Goal: Task Accomplishment & Management: Use online tool/utility

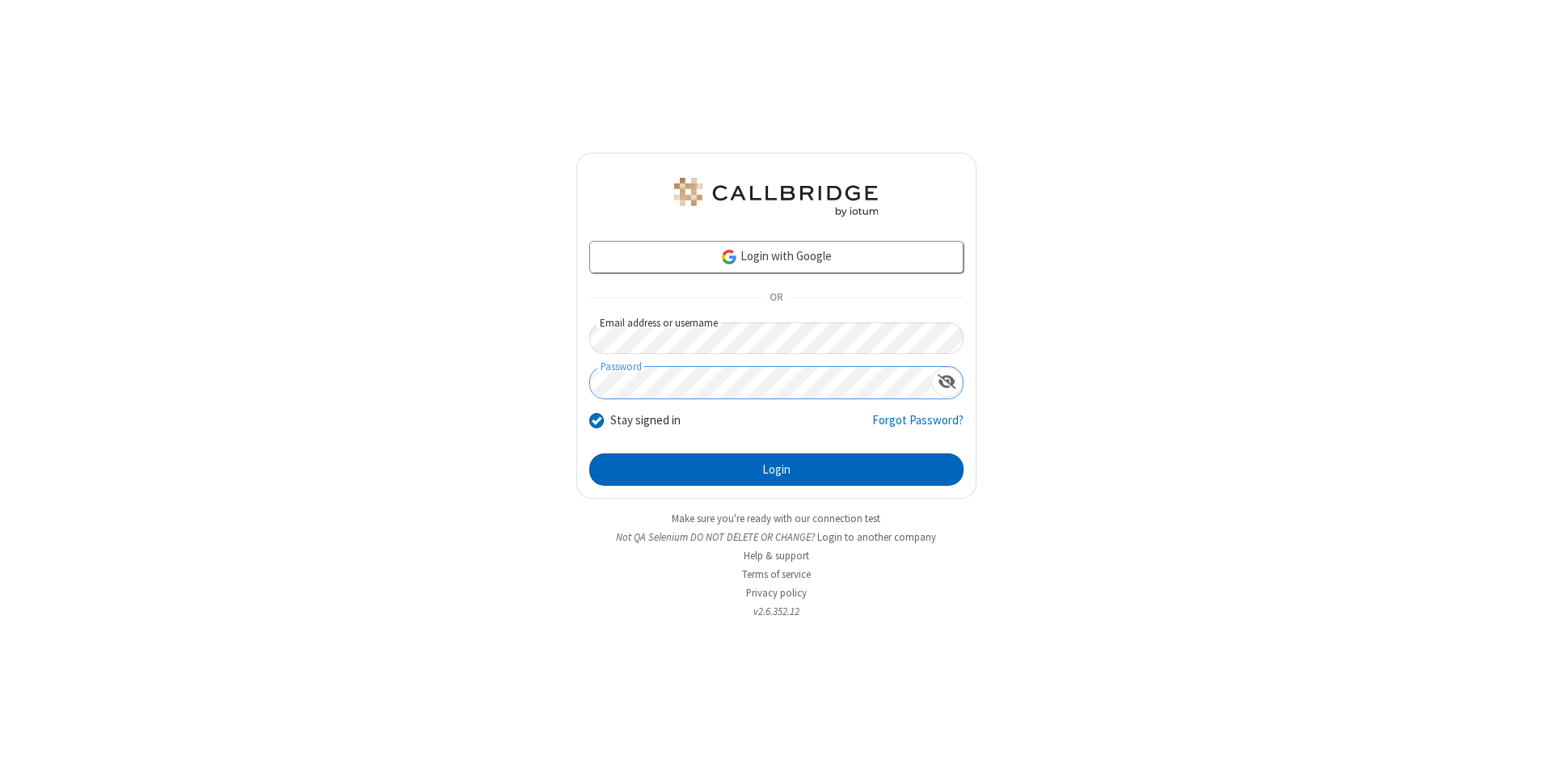
click at [776, 470] on button "Login" at bounding box center [776, 469] width 375 height 32
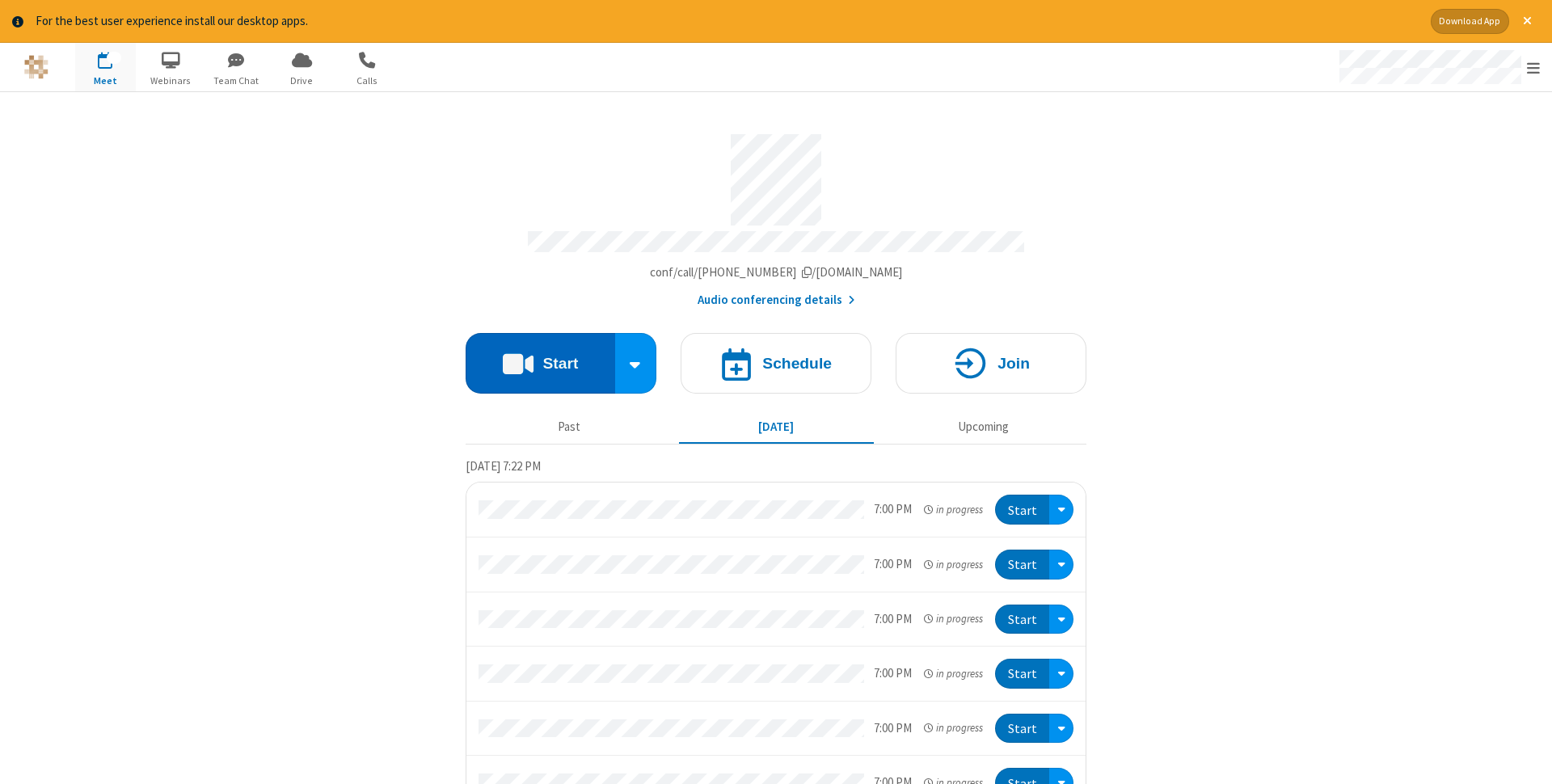
click at [540, 358] on button "Start" at bounding box center [541, 363] width 149 height 60
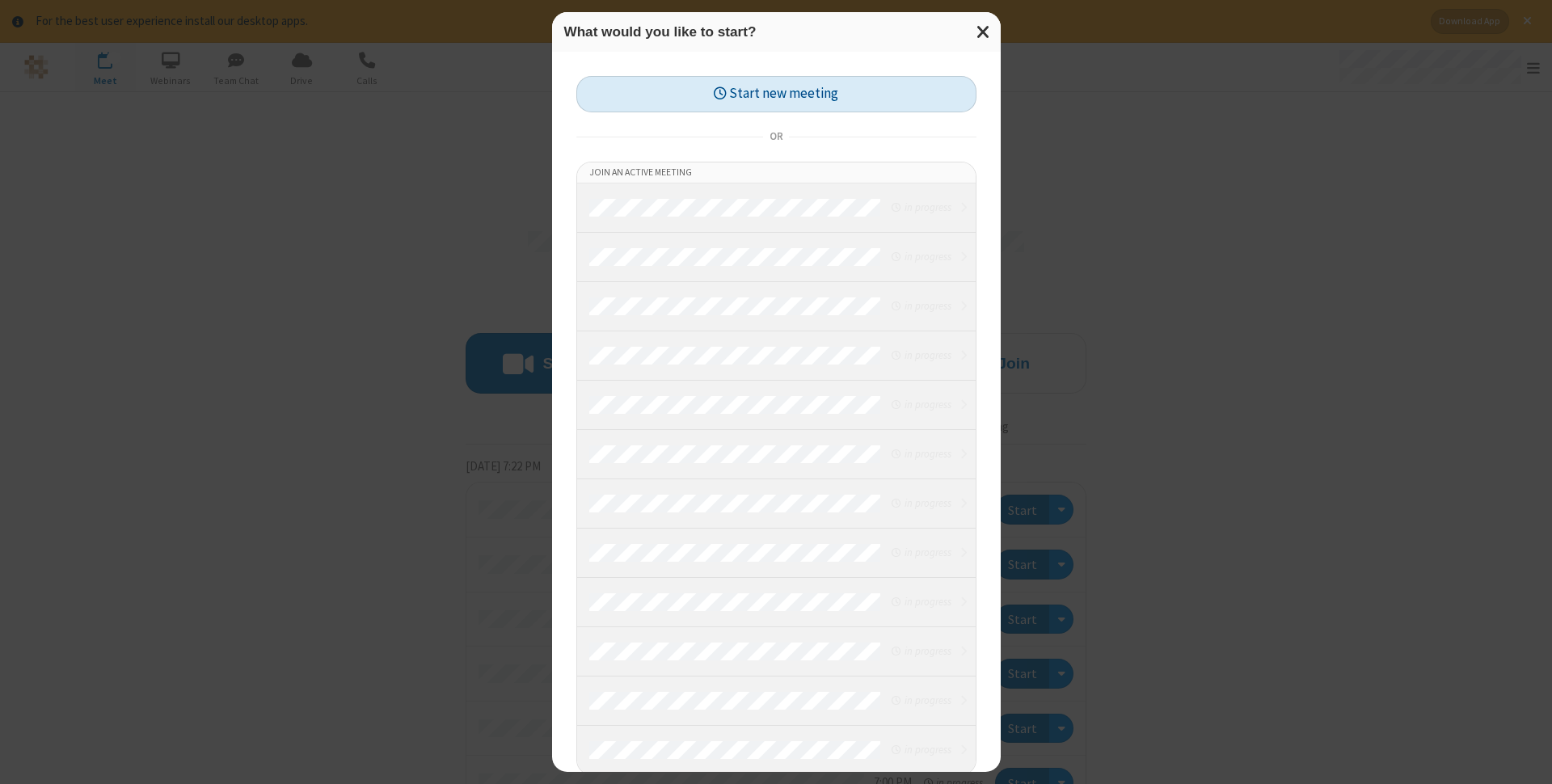
click at [776, 94] on button "Start new meeting" at bounding box center [776, 93] width 400 height 36
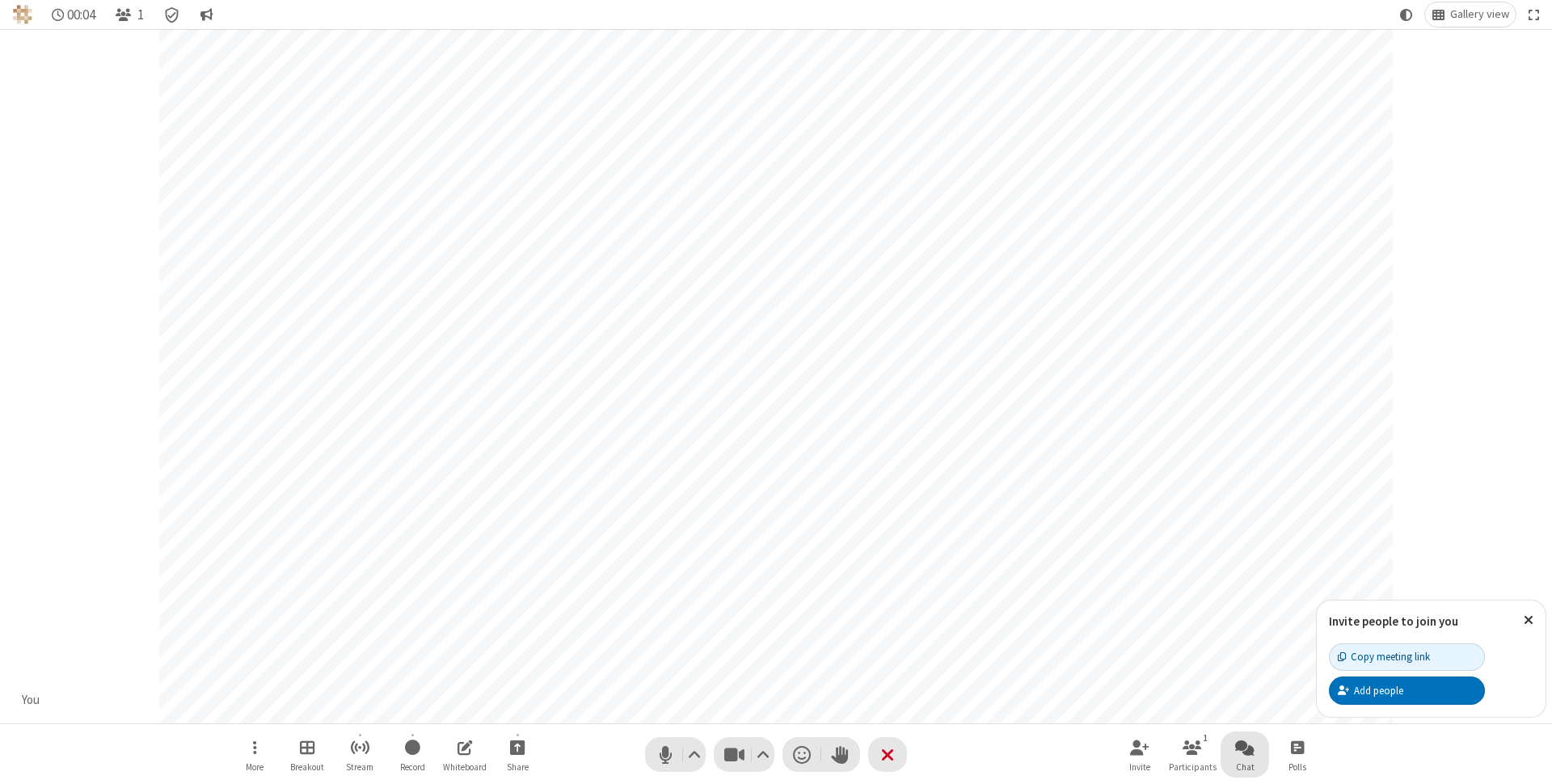
click at [1245, 747] on span "Open chat" at bounding box center [1245, 747] width 19 height 20
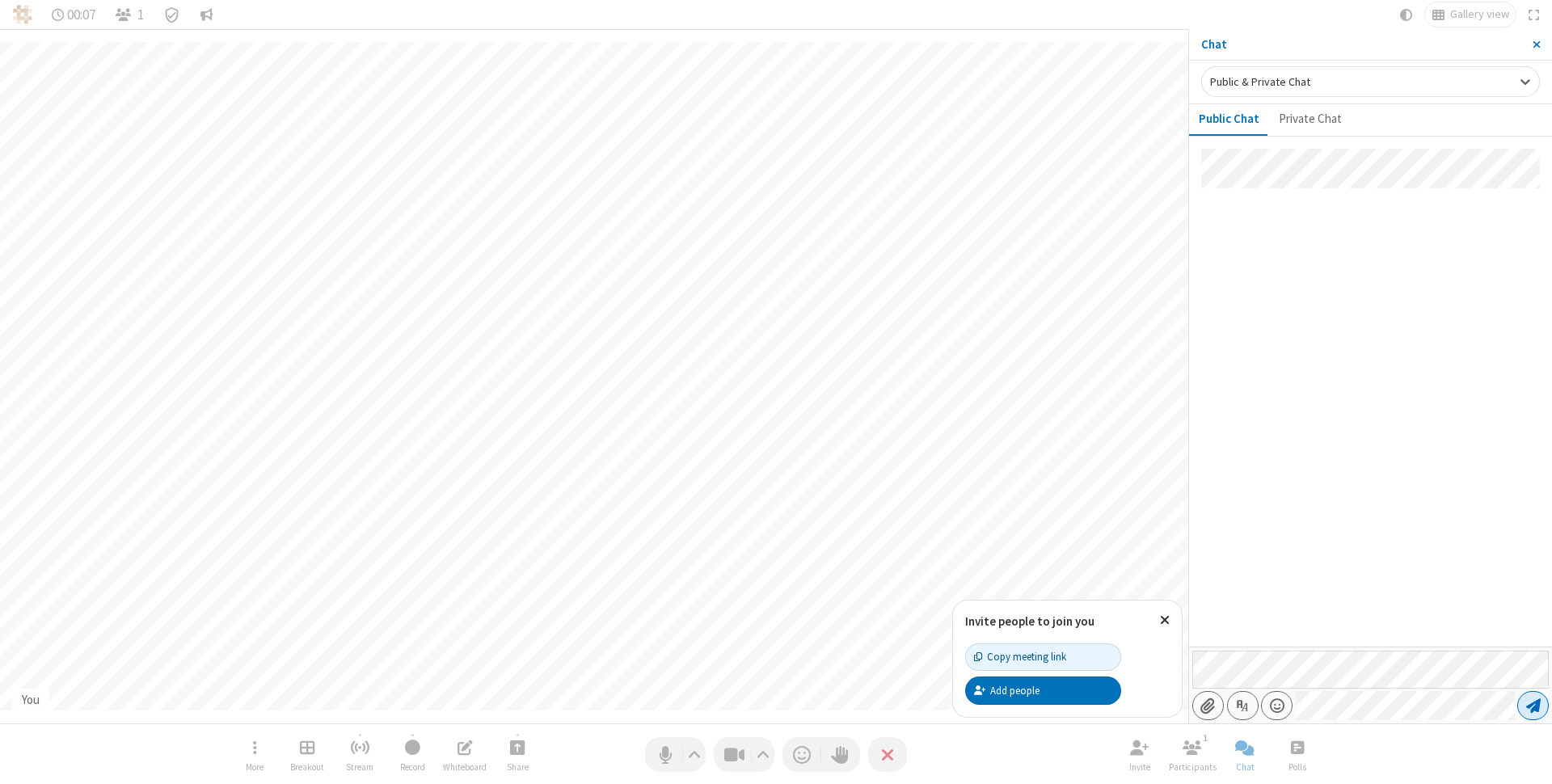
click at [1533, 705] on span "Send message" at bounding box center [1534, 705] width 15 height 16
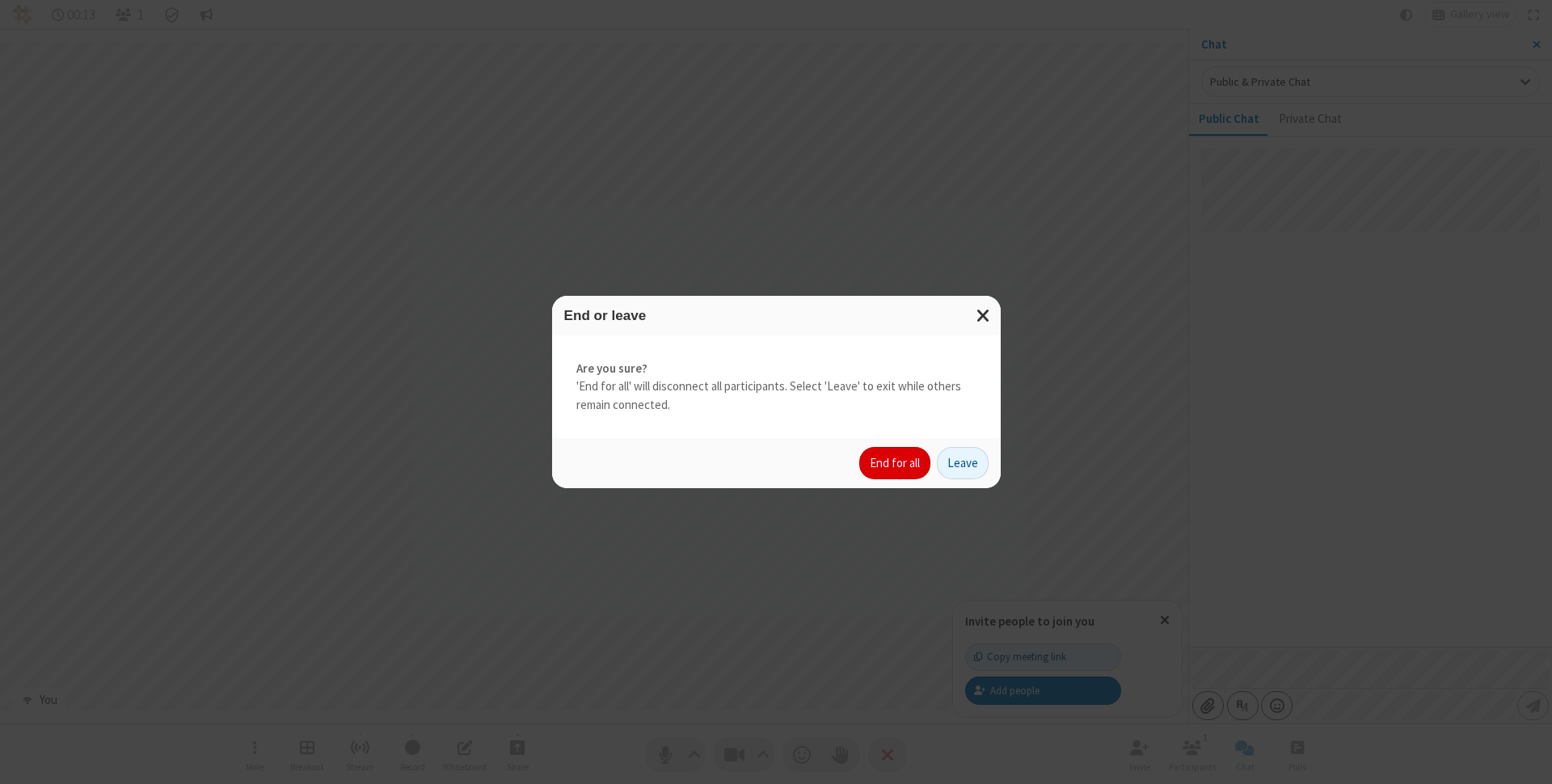
click at [896, 463] on button "End for all" at bounding box center [895, 463] width 71 height 32
